Goal: Transaction & Acquisition: Purchase product/service

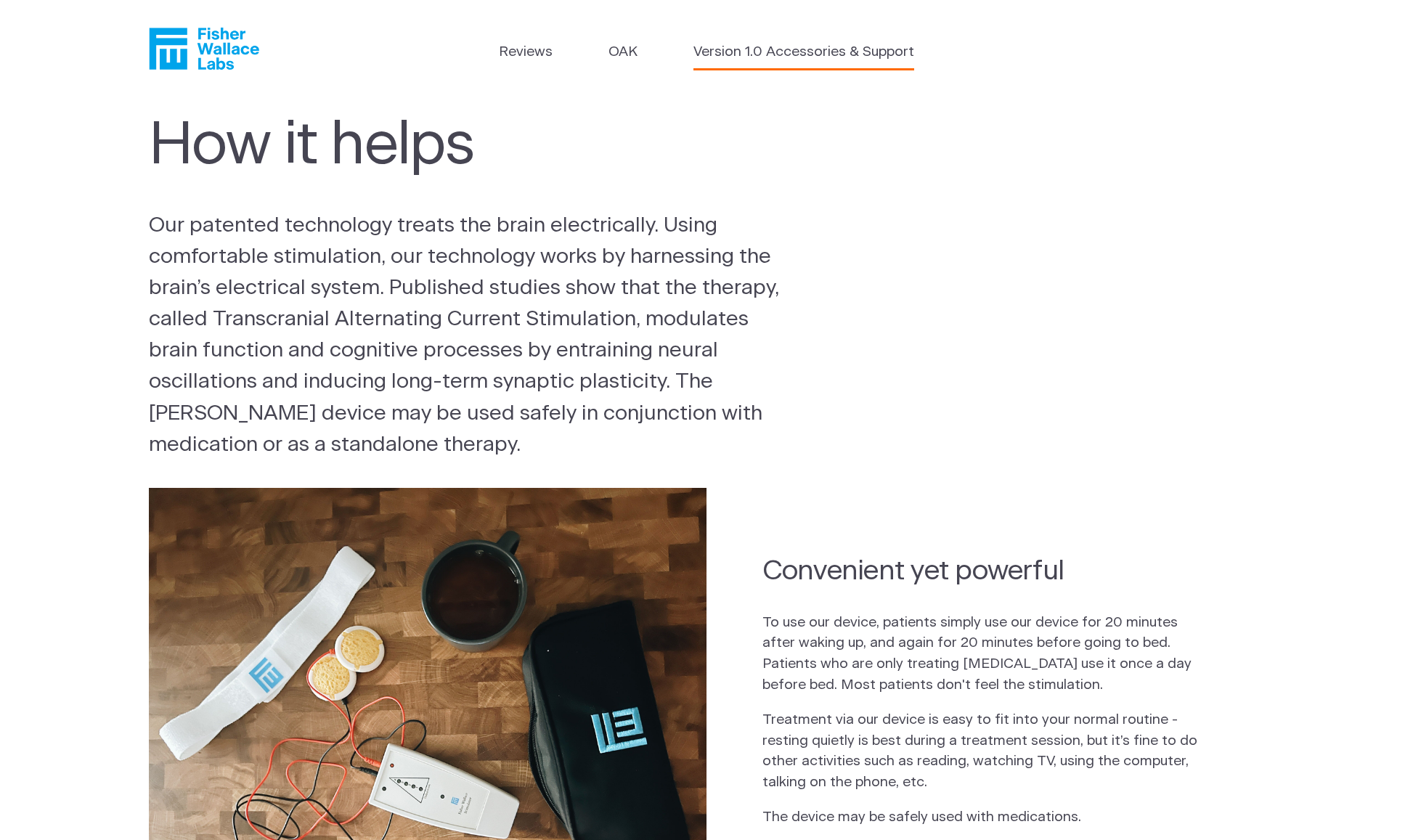
click at [730, 48] on link "Version 1.0 Accessories & Support" at bounding box center [803, 52] width 220 height 21
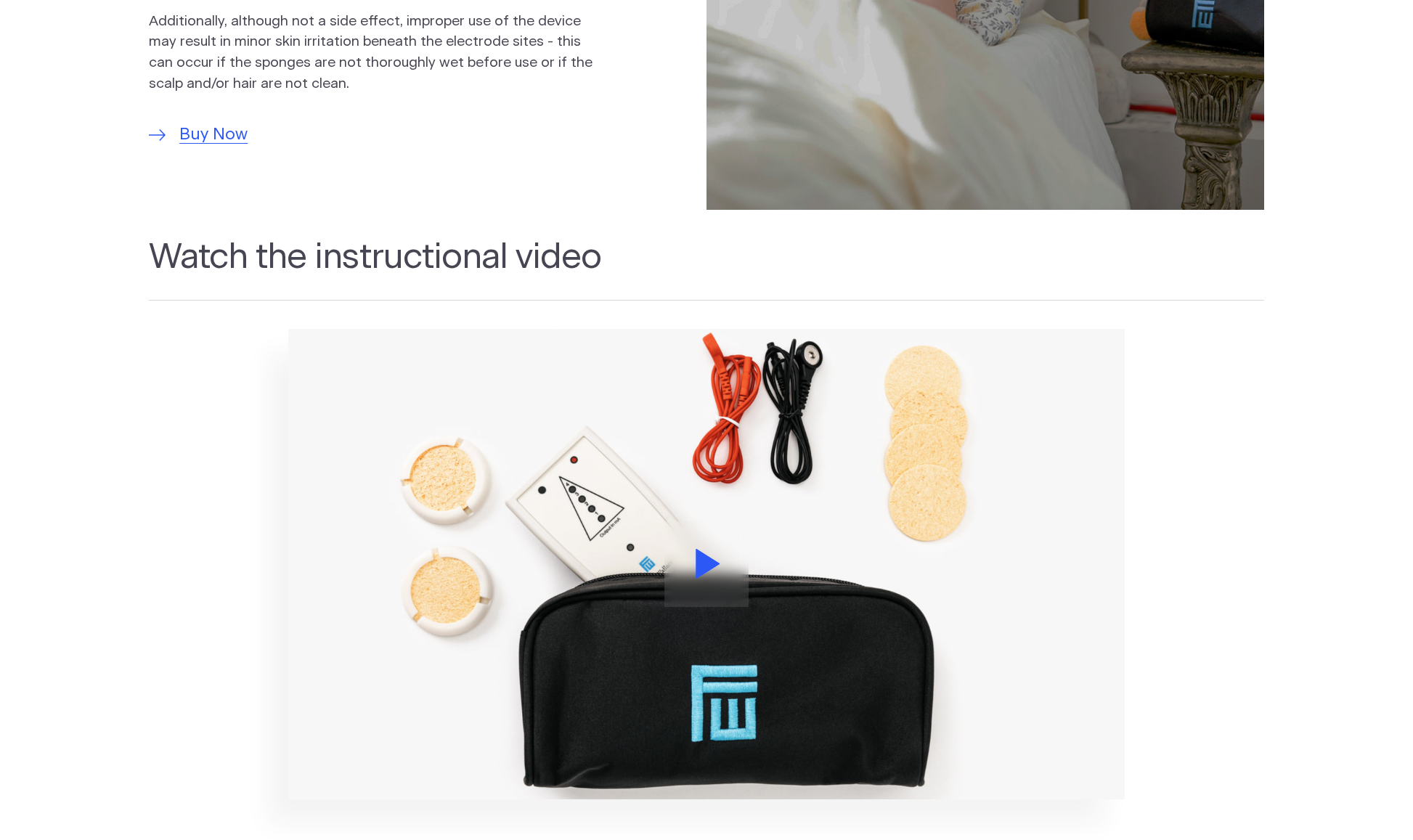
scroll to position [1298, 0]
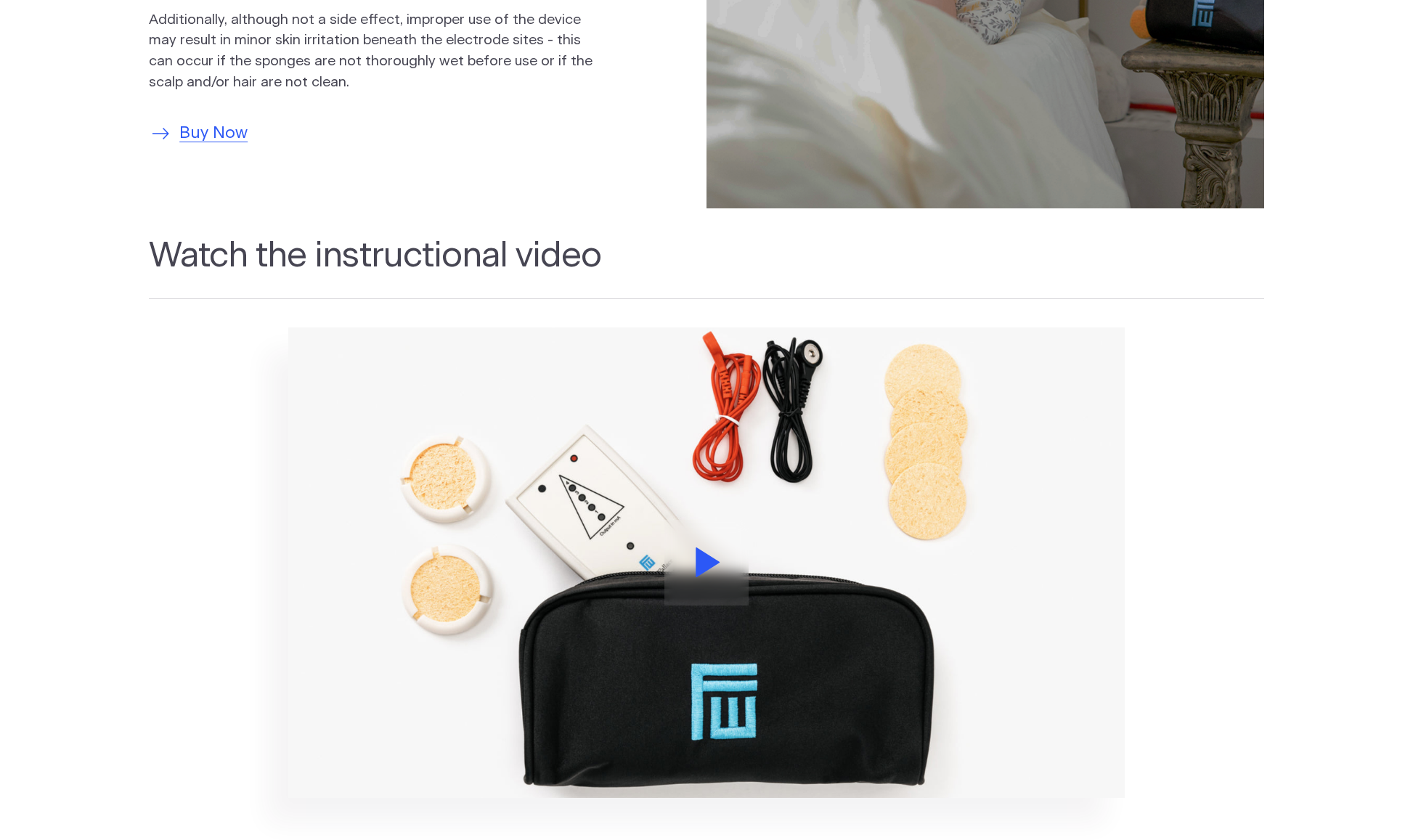
click at [215, 128] on span "Buy Now" at bounding box center [213, 134] width 68 height 25
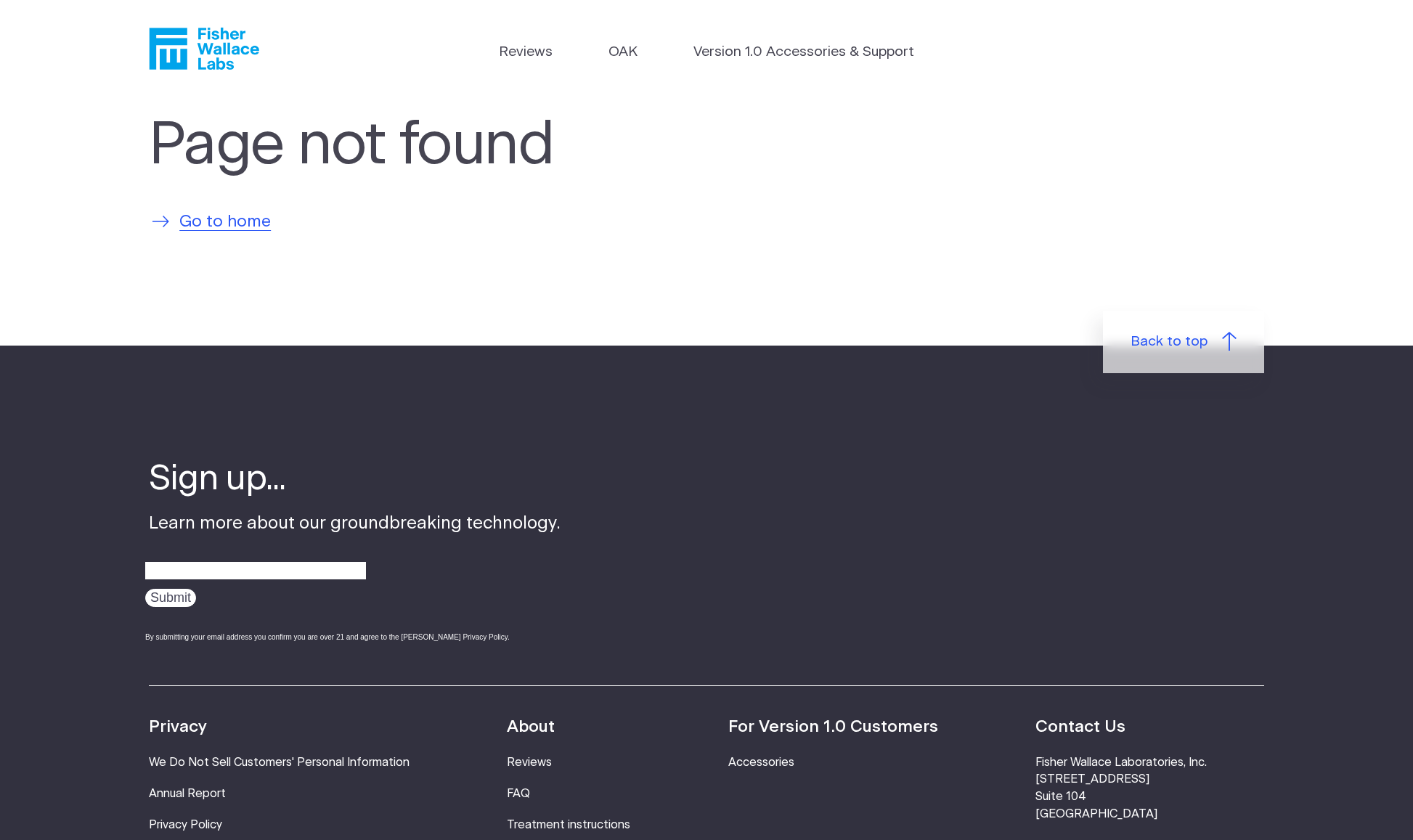
click at [229, 223] on span "Go to home" at bounding box center [224, 222] width 91 height 25
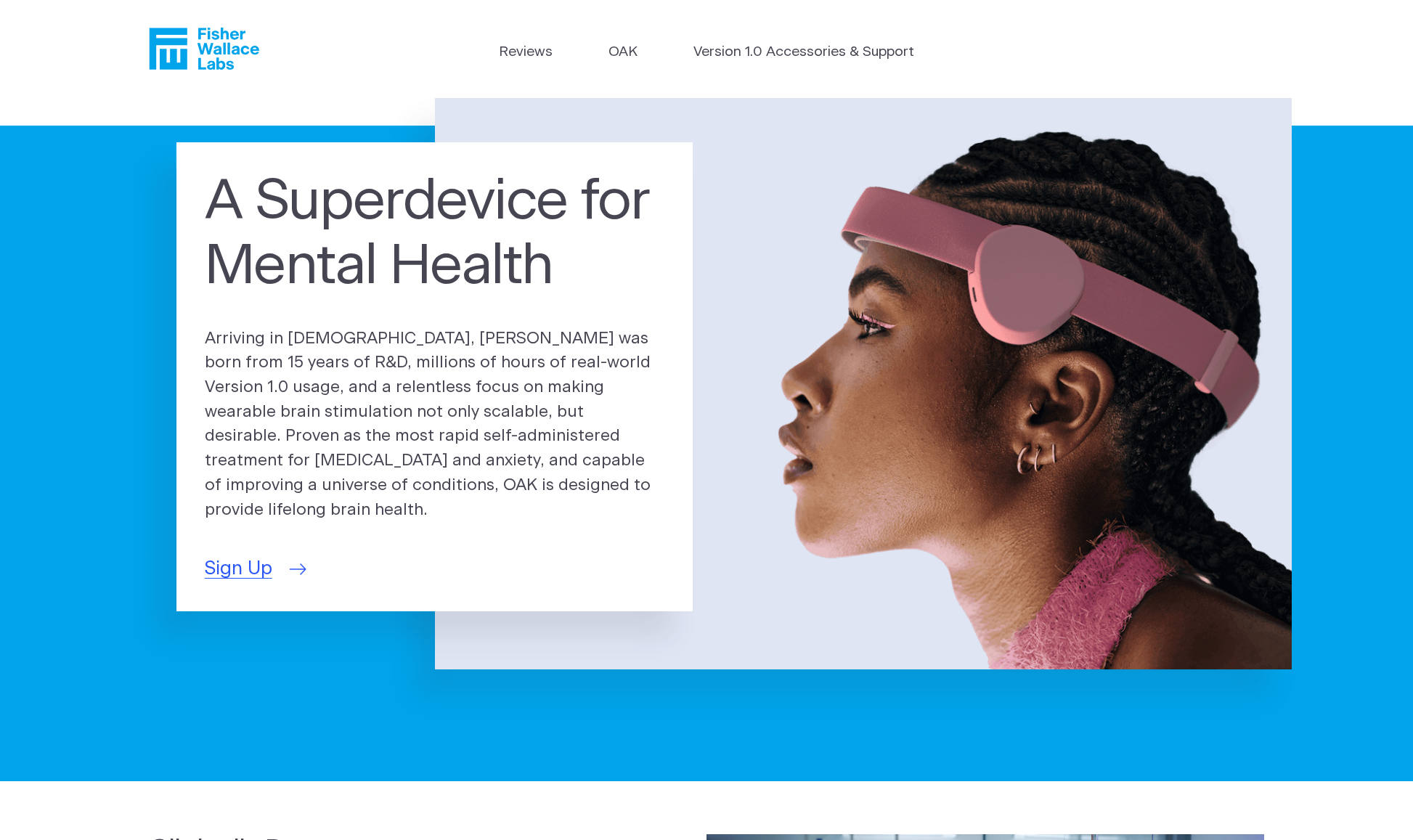
click at [235, 558] on span "Sign Up" at bounding box center [239, 568] width 68 height 28
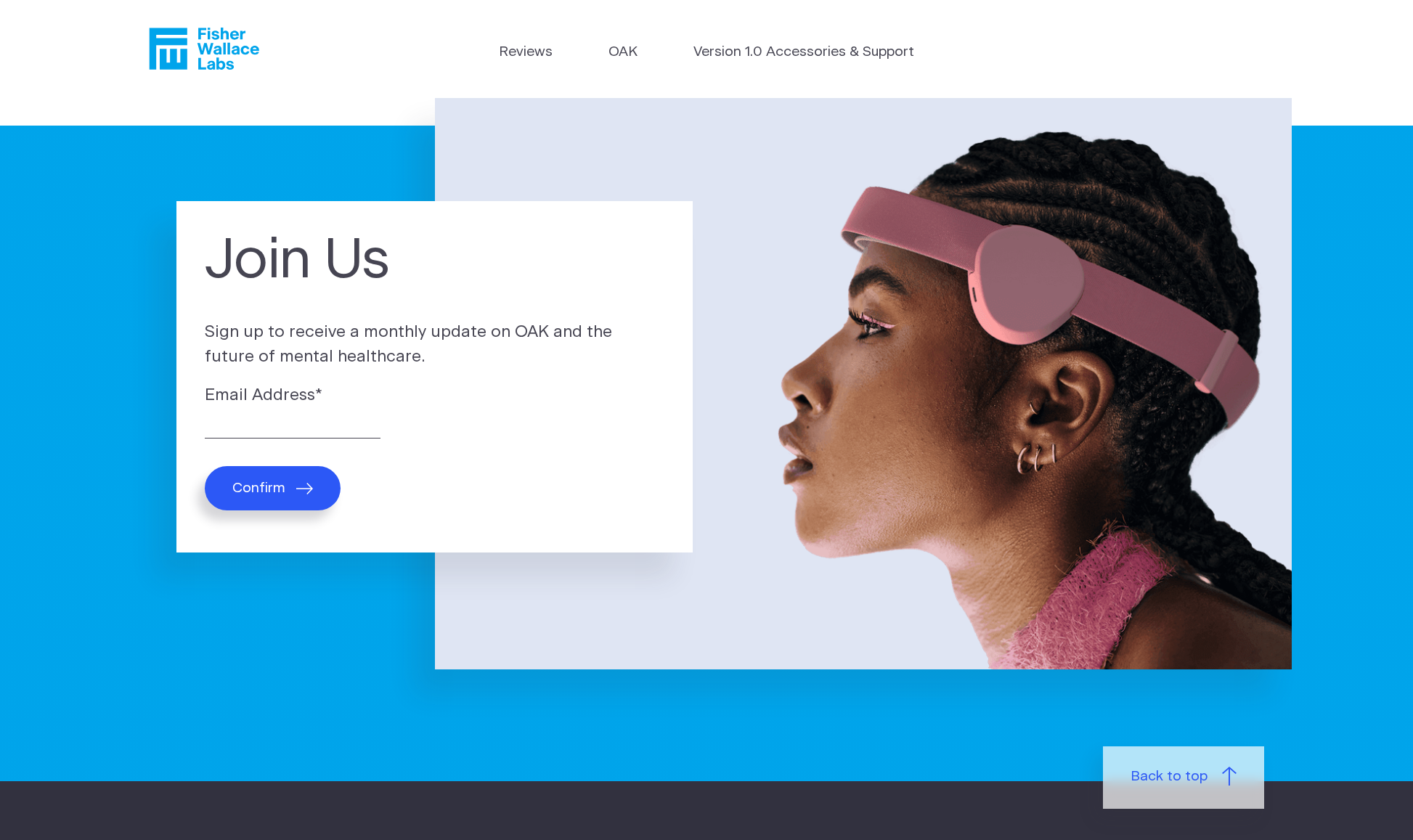
click at [266, 484] on span "Confirm" at bounding box center [258, 488] width 53 height 17
click at [511, 49] on link "Reviews" at bounding box center [525, 52] width 54 height 21
